Goal: Check status: Check status

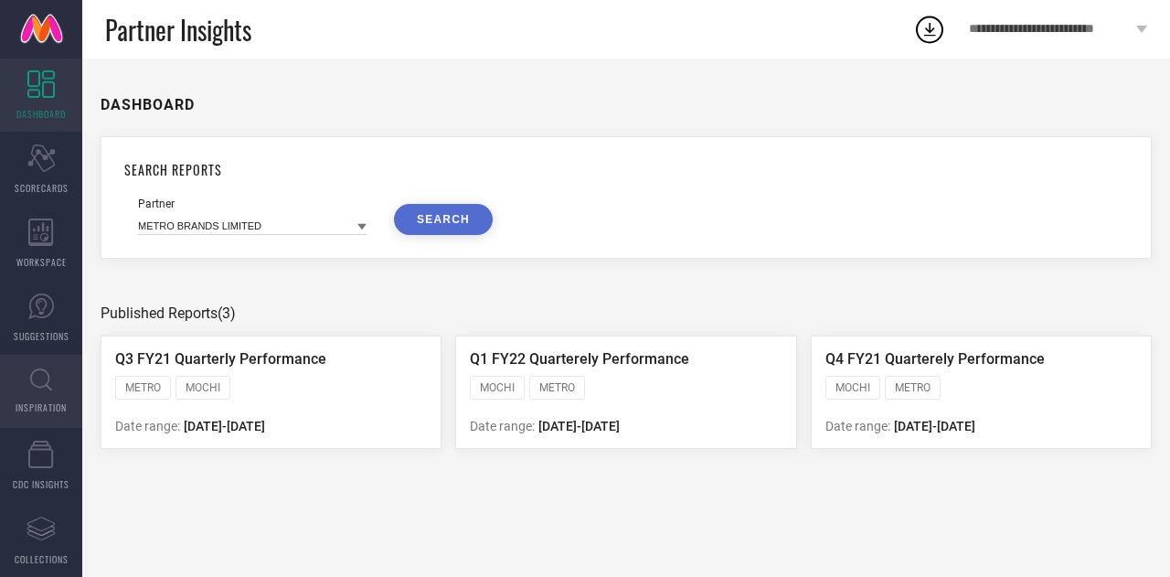
click at [38, 407] on span "INSPIRATION" at bounding box center [41, 408] width 51 height 14
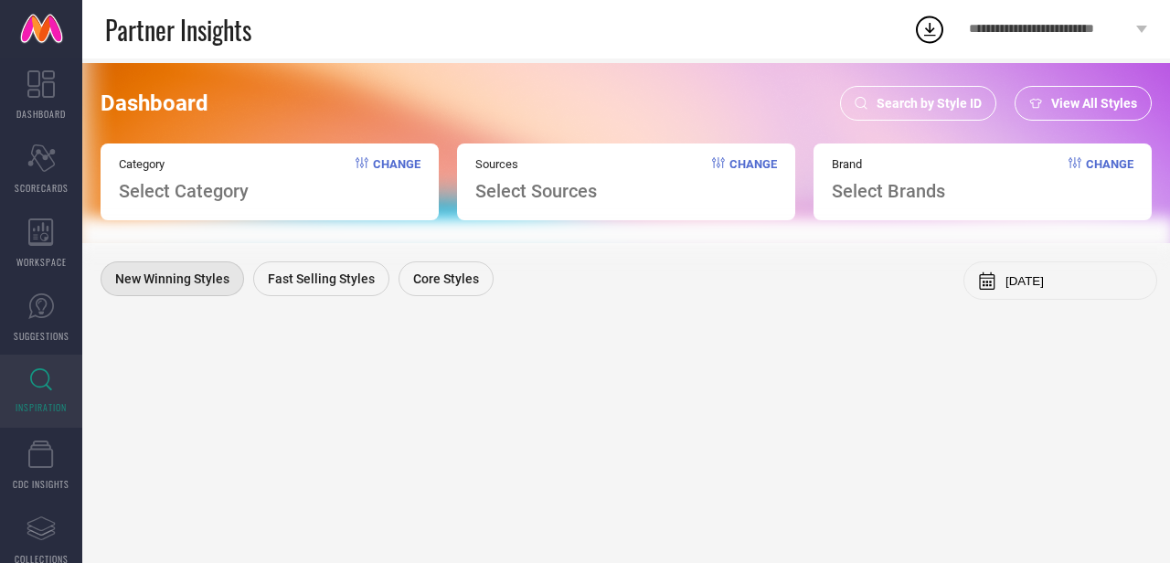
click at [1065, 98] on span "View All Styles" at bounding box center [1095, 103] width 86 height 15
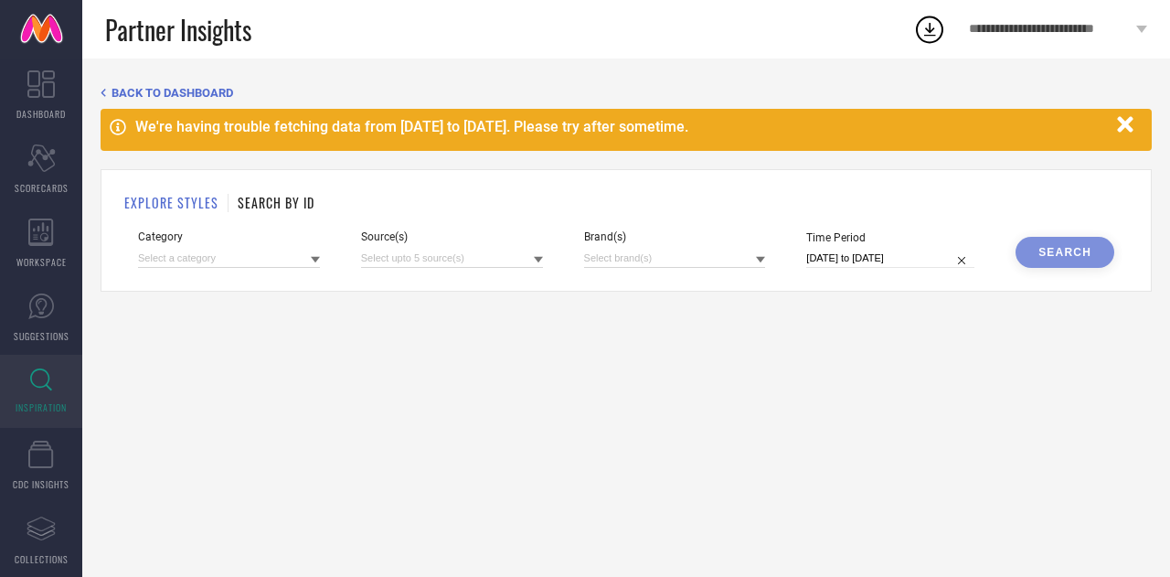
click at [272, 217] on div "EXPLORE STYLES SEARCH BY ID Category Source(s) Brand(s) Time Period [DATE] to […" at bounding box center [627, 230] width 1052 height 123
click at [283, 205] on h1 "SEARCH BY ID" at bounding box center [276, 202] width 77 height 19
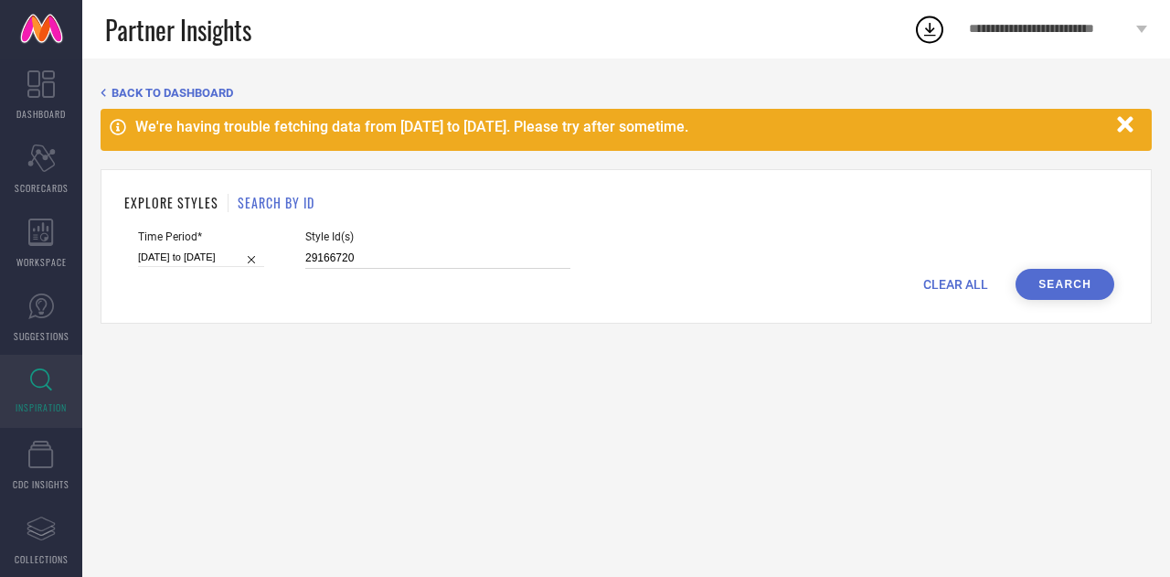
drag, startPoint x: 363, startPoint y: 253, endPoint x: 201, endPoint y: 272, distance: 162.9
click at [201, 272] on form "Time Period* [DATE] to [DATE] Style Id(s) 29166720 CLEAR ALL Search" at bounding box center [626, 264] width 1004 height 69
type input "30160063"
click at [1035, 279] on button "Search" at bounding box center [1065, 284] width 99 height 31
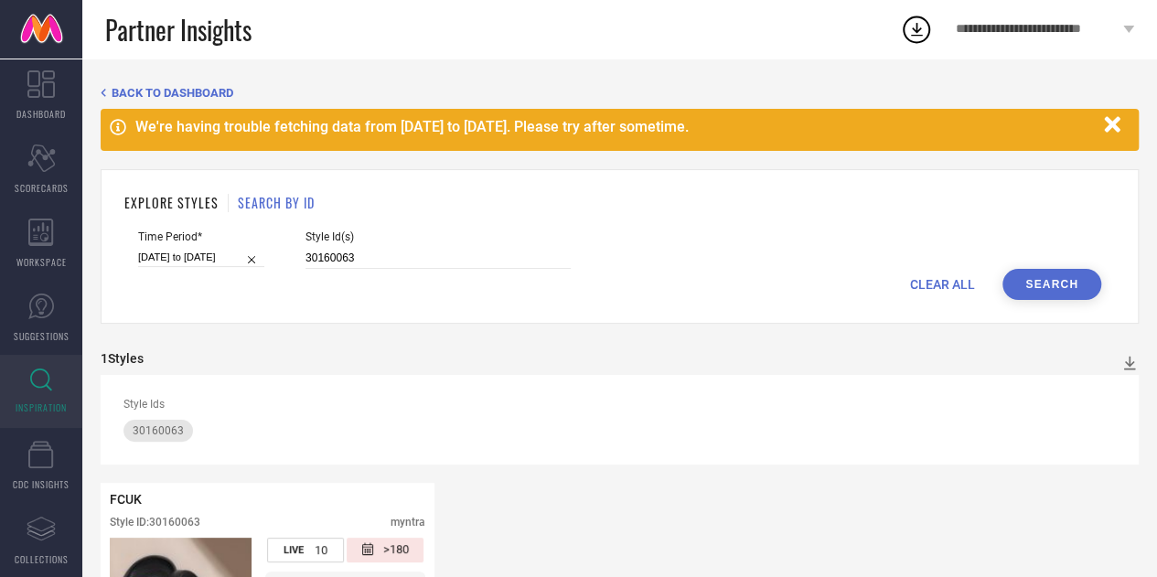
scroll to position [204, 0]
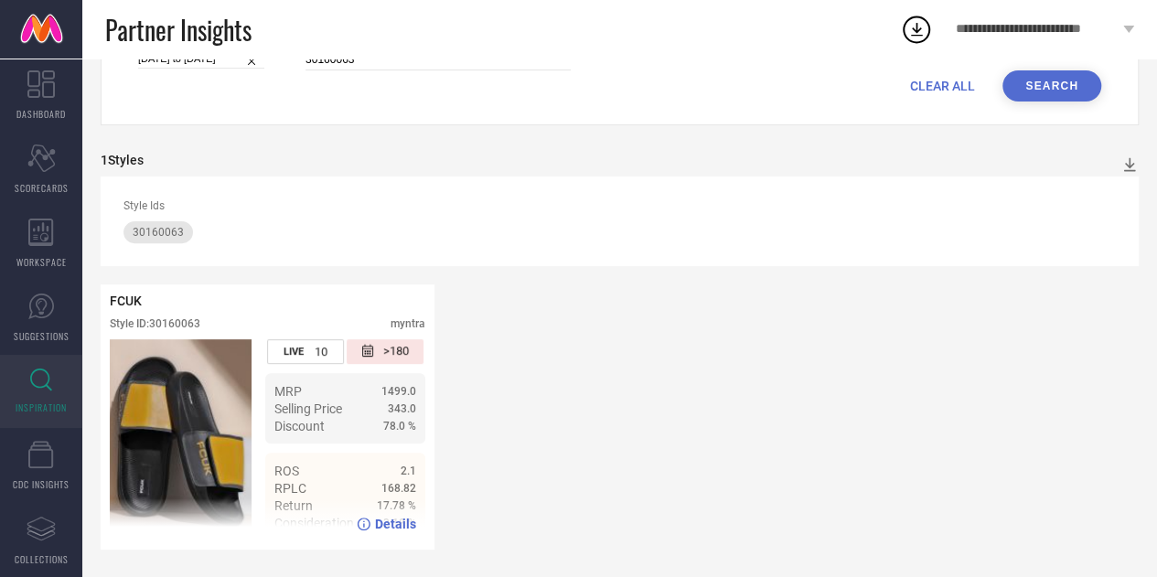
click at [399, 518] on span "Details" at bounding box center [395, 524] width 41 height 15
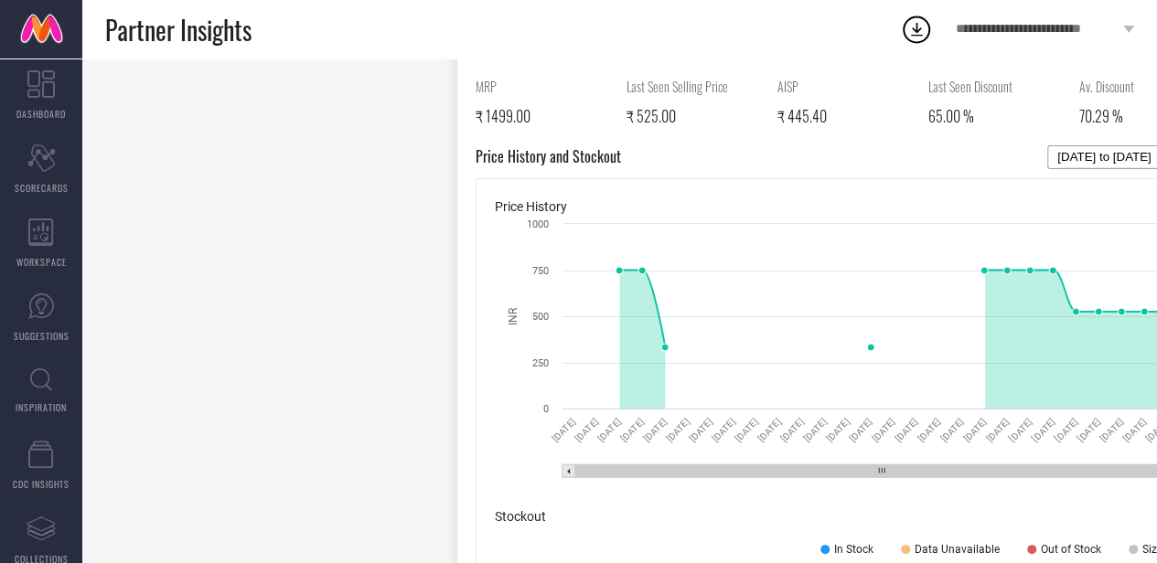
scroll to position [838, 0]
drag, startPoint x: 859, startPoint y: 464, endPoint x: 967, endPoint y: 454, distance: 109.2
click at [967, 454] on icon "Created with Highcharts 9.3.3 INR 03 Aug 25 04 Aug 25 05 Aug 25 06 Aug 25 07 Au…" at bounding box center [853, 351] width 716 height 274
drag, startPoint x: 909, startPoint y: 464, endPoint x: 951, endPoint y: 454, distance: 43.0
click at [951, 454] on icon "Created with Highcharts 9.3.3 INR 03 Aug 25 04 Aug 25 05 Aug 25 06 Aug 25 07 Au…" at bounding box center [853, 351] width 716 height 274
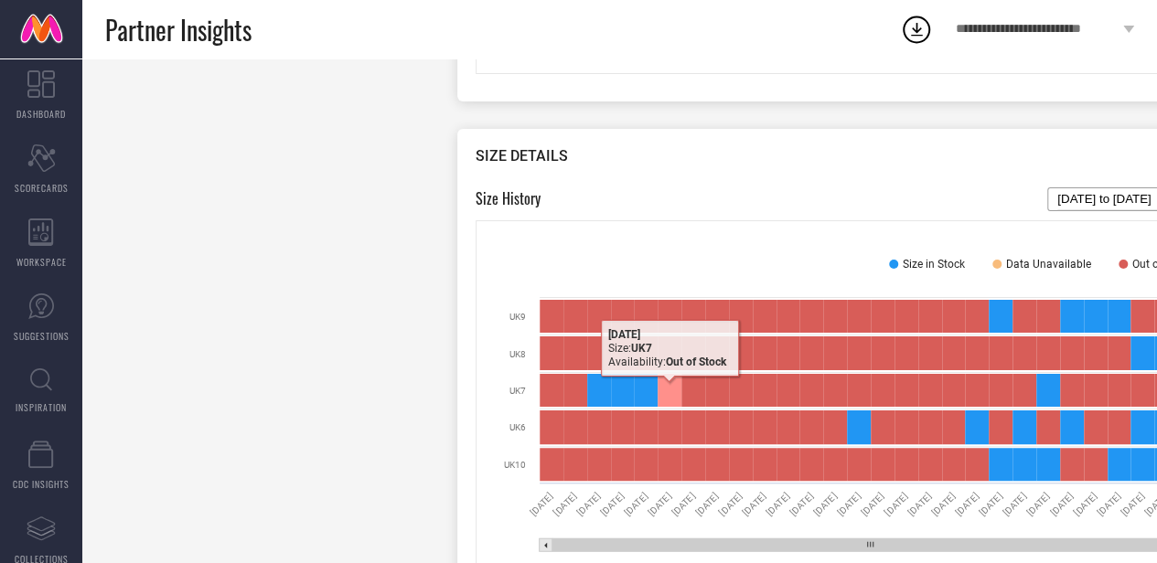
scroll to position [1531, 0]
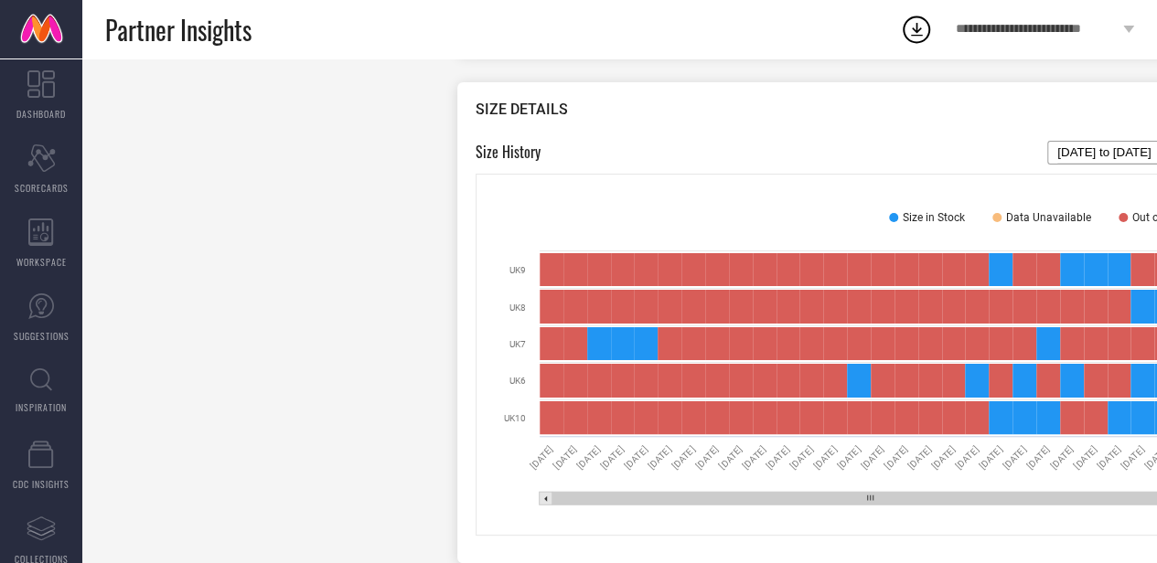
drag, startPoint x: 907, startPoint y: 498, endPoint x: 973, endPoint y: 498, distance: 65.8
click at [973, 498] on rect at bounding box center [870, 498] width 636 height 13
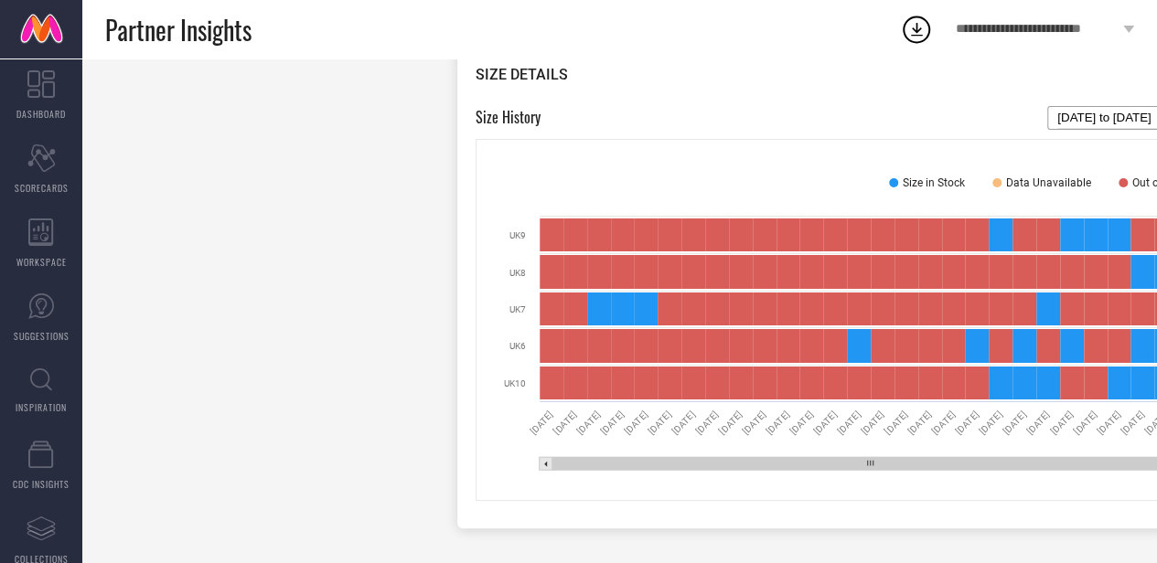
scroll to position [1547, 0]
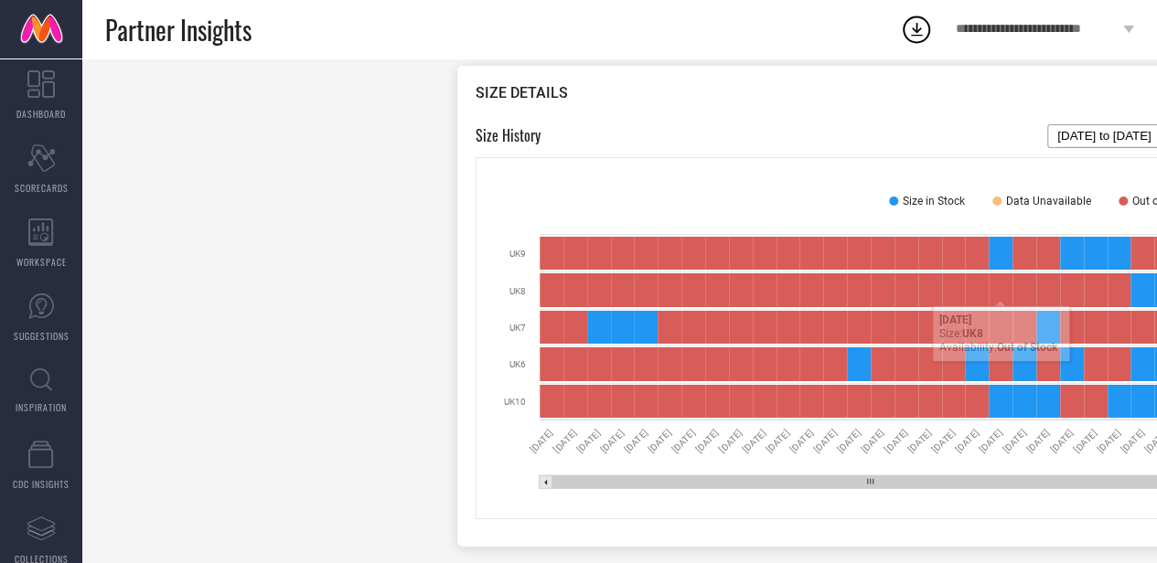
click at [1101, 130] on input "03-08-2025 to 01-09-2025" at bounding box center [1138, 136] width 163 height 22
select select "7"
select select "2025"
select select "8"
select select "2025"
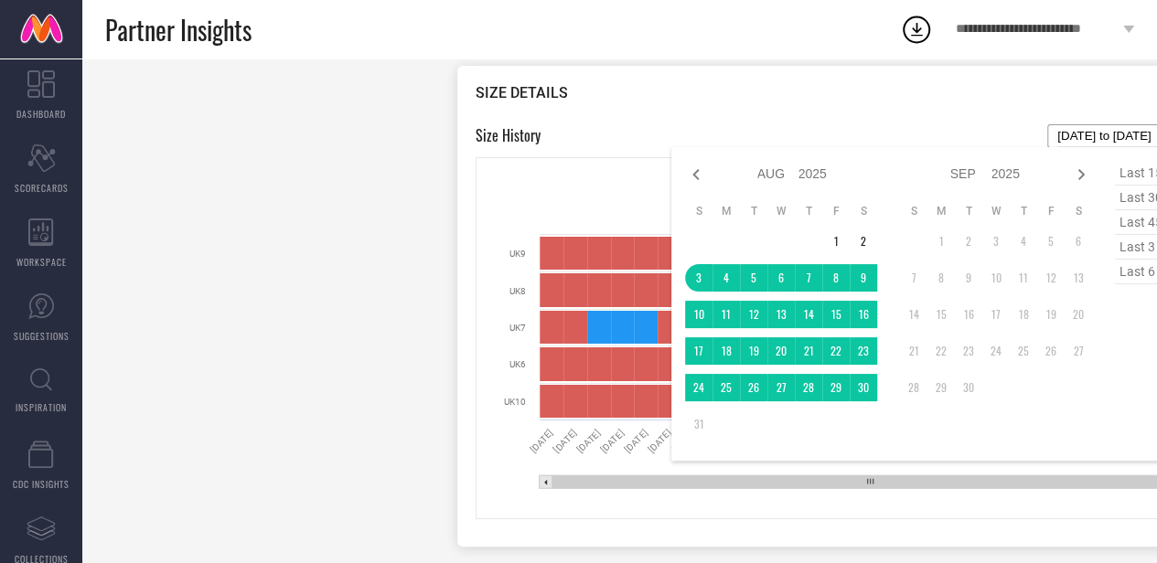
scroll to position [1547, 96]
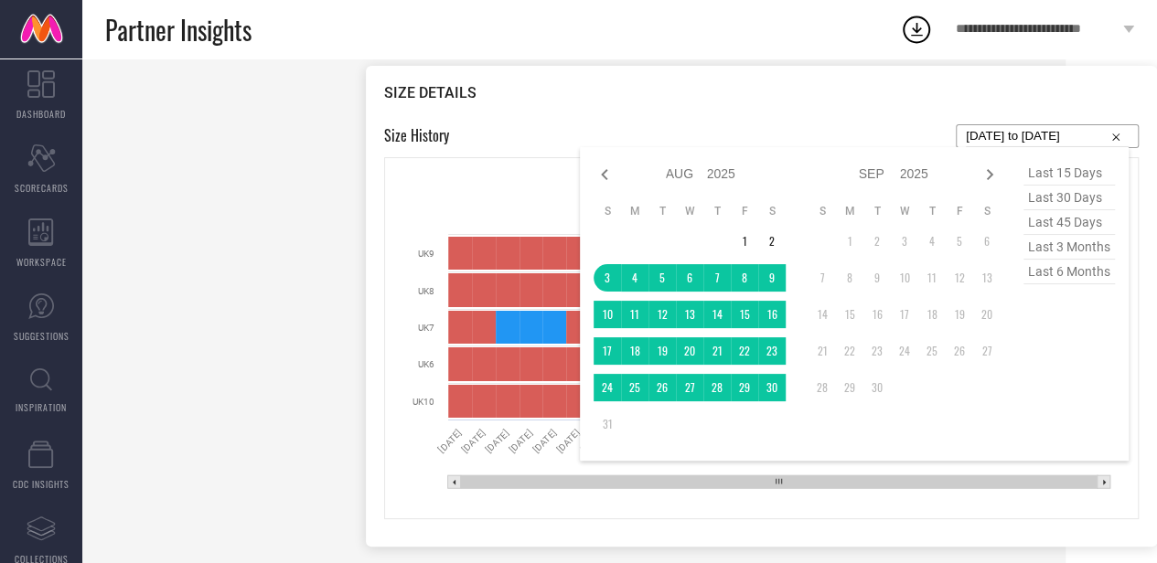
click at [1044, 222] on span "last 45 days" at bounding box center [1068, 222] width 91 height 25
type input "19-07-2025 to 01-09-2025"
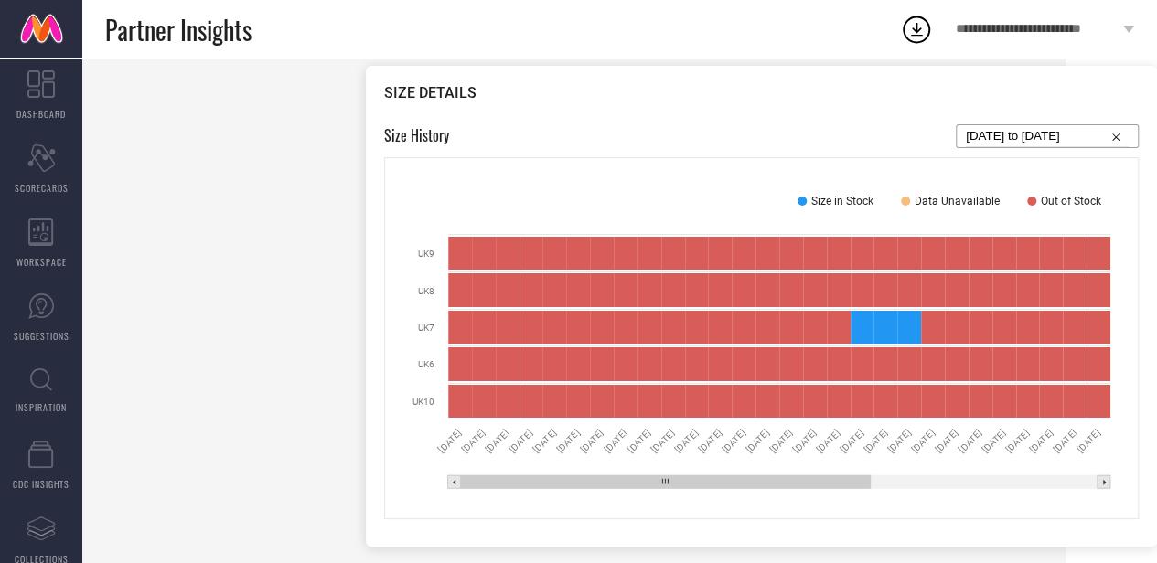
click at [1028, 487] on rect at bounding box center [779, 481] width 662 height 13
